Goal: Task Accomplishment & Management: Manage account settings

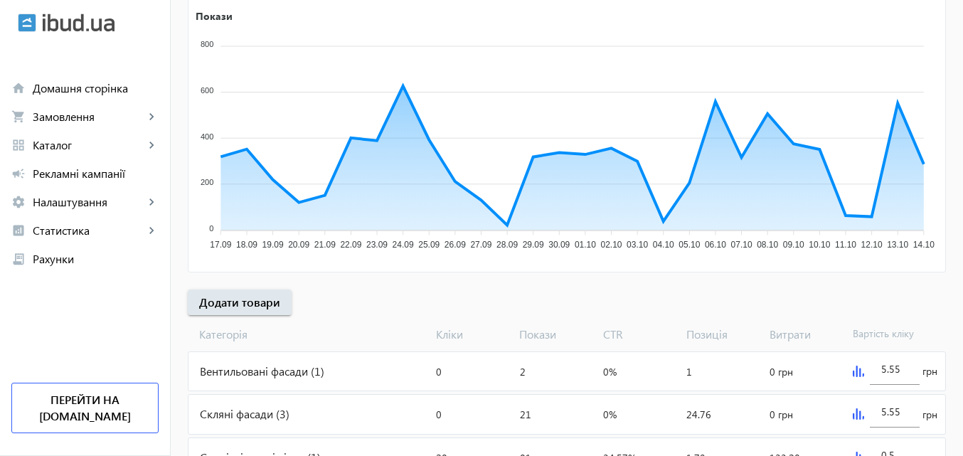
scroll to position [284, 0]
